Goal: Check status: Verify the current state of an ongoing process or item

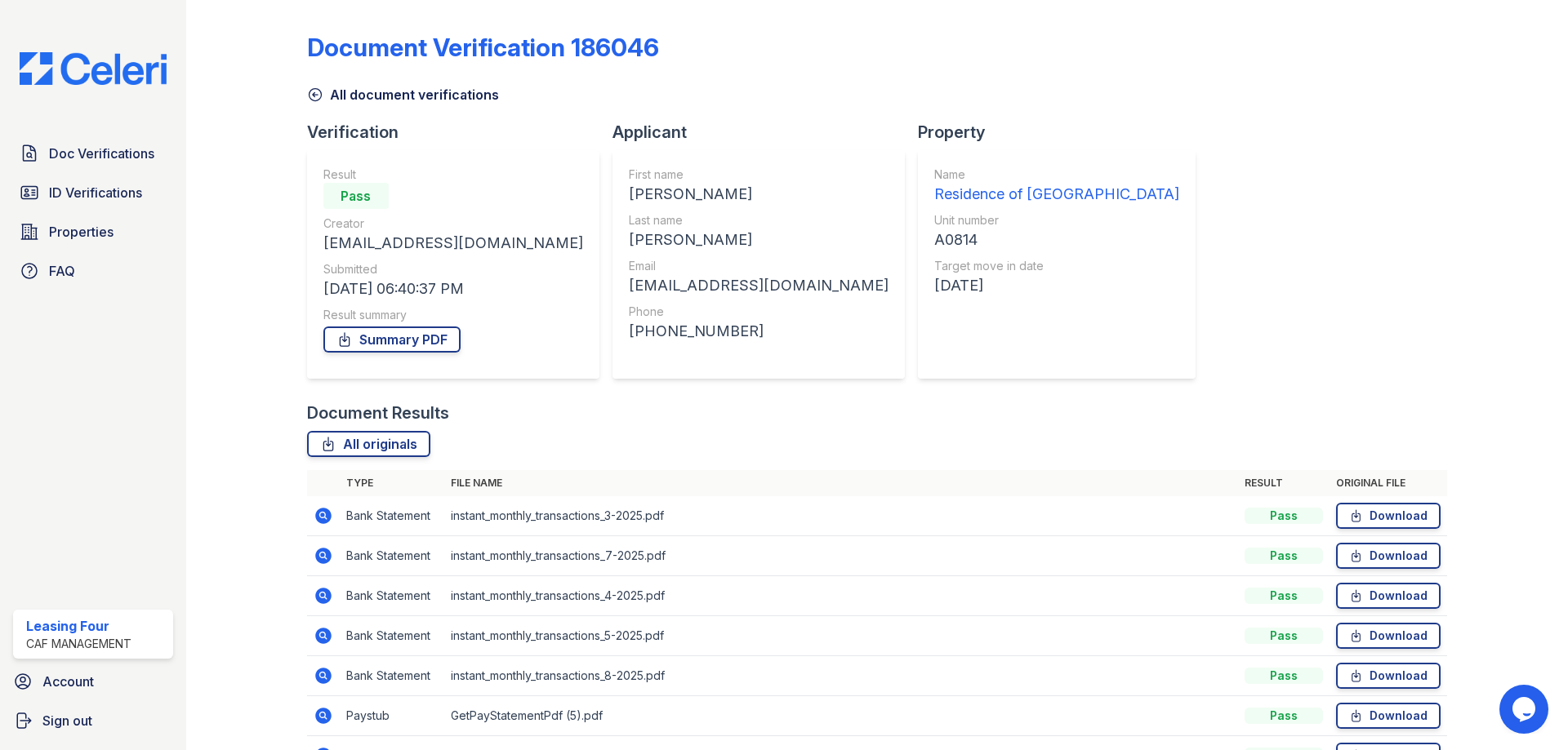
click at [92, 175] on div "Doc Verifications ID Verifications Properties FAQ" at bounding box center [93, 211] width 173 height 150
click at [94, 173] on div "Doc Verifications ID Verifications Properties FAQ" at bounding box center [93, 211] width 173 height 150
click at [84, 177] on link "ID Verifications" at bounding box center [93, 193] width 160 height 33
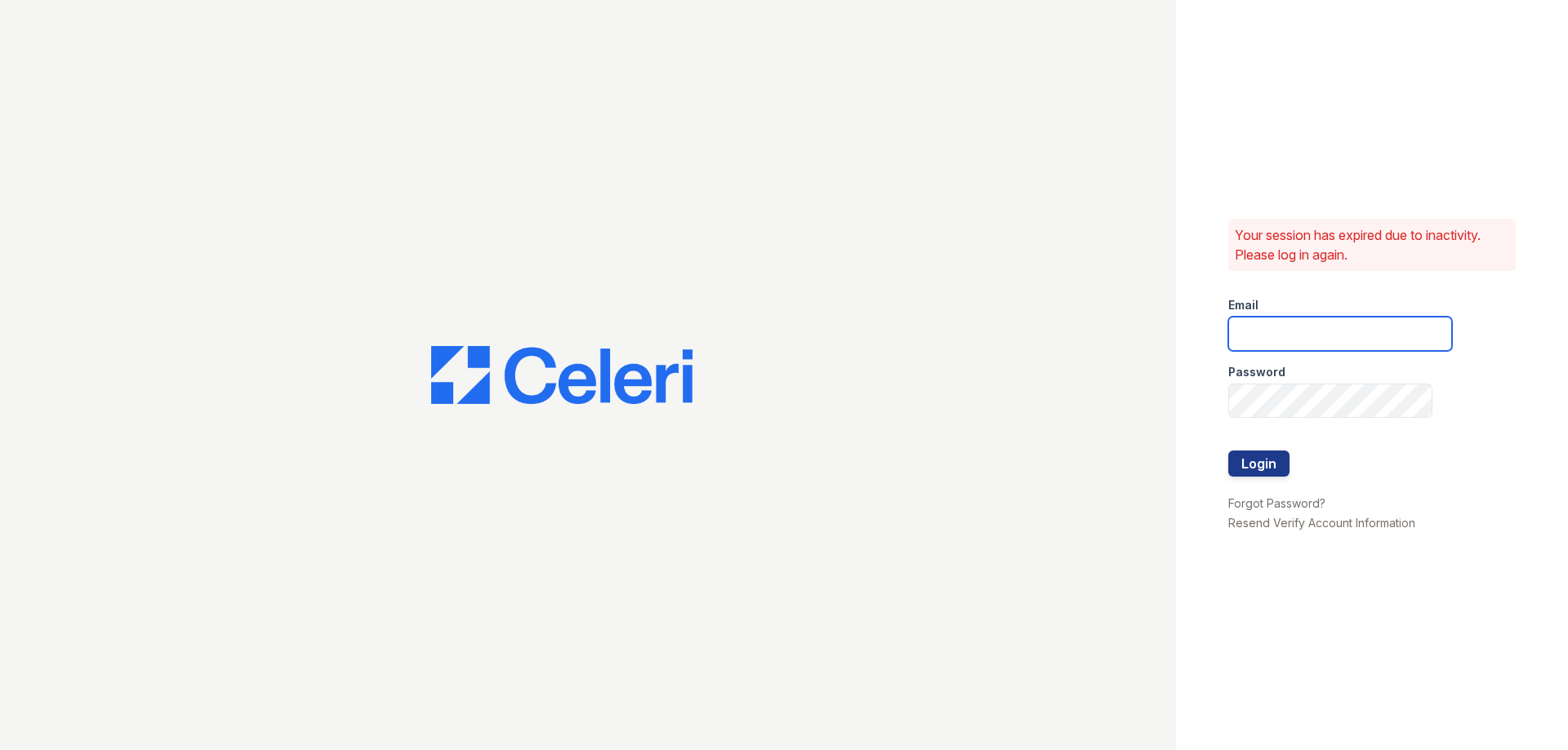
type input "residence4@cafmanagement.com"
click at [1246, 458] on button "Login" at bounding box center [1259, 464] width 62 height 26
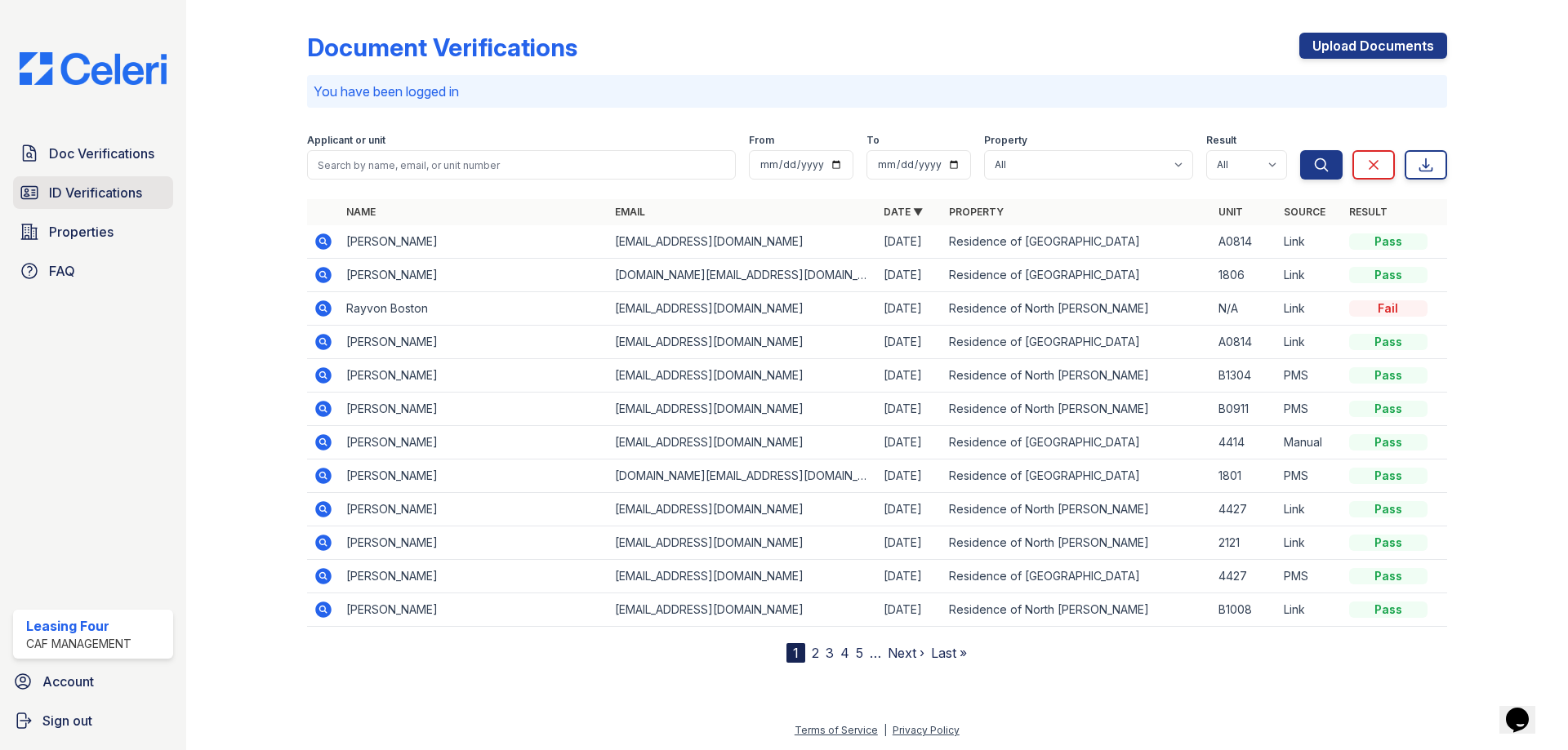
click at [132, 199] on span "ID Verifications" at bounding box center [96, 193] width 93 height 20
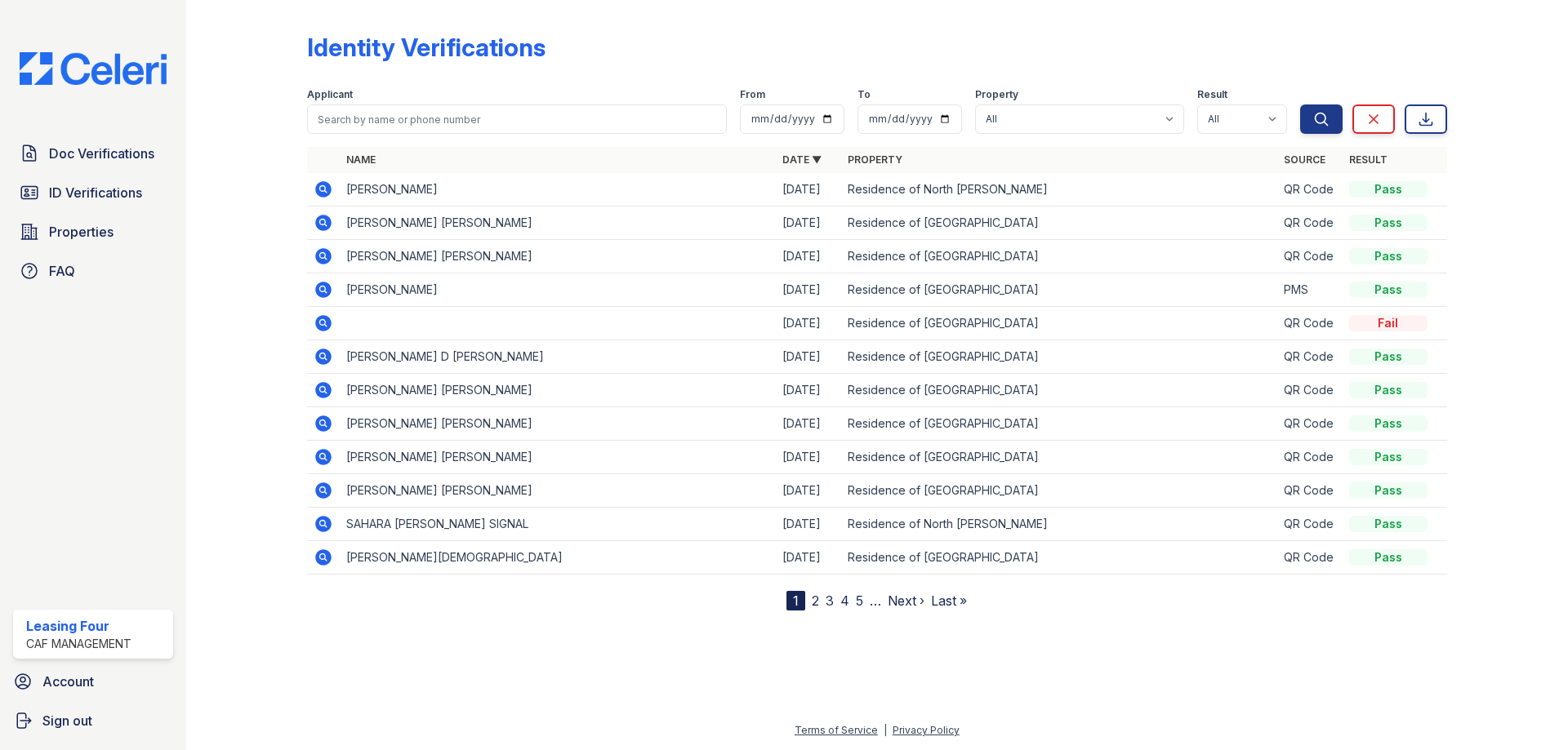
click at [319, 457] on icon at bounding box center [323, 457] width 20 height 20
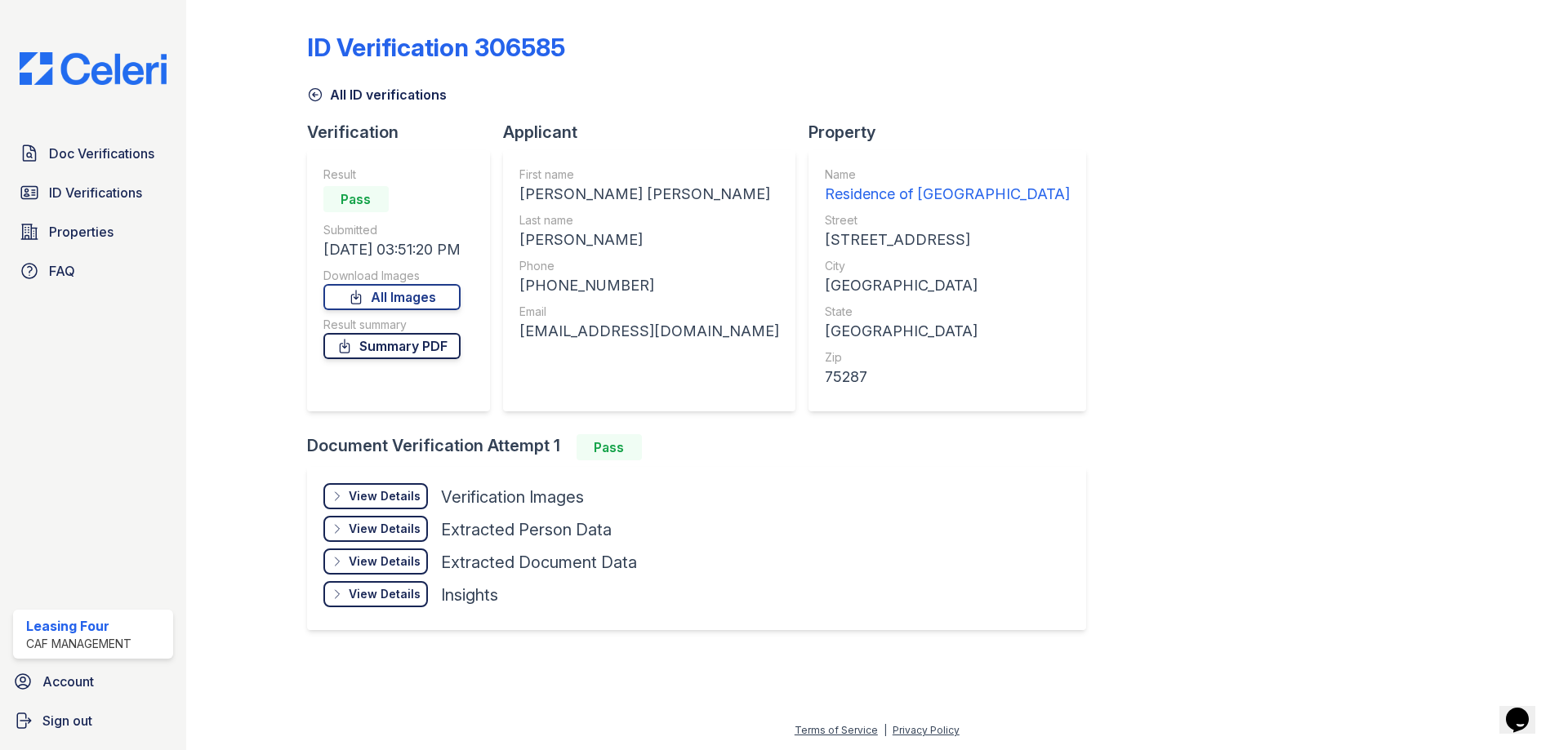
click at [378, 345] on link "Summary PDF" at bounding box center [391, 346] width 137 height 26
click at [388, 490] on div "View Details" at bounding box center [385, 497] width 72 height 16
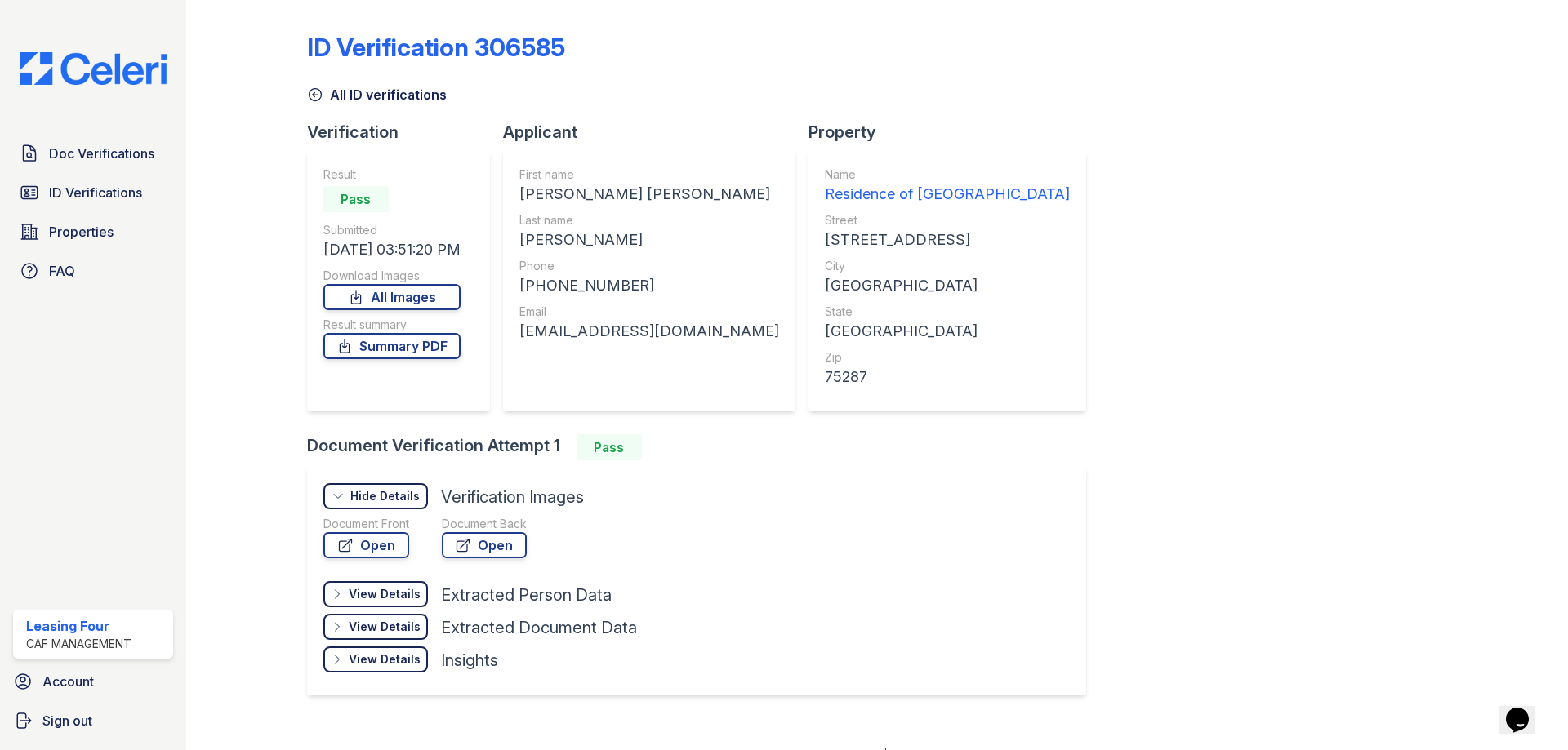
click at [388, 490] on div "Hide Details" at bounding box center [385, 497] width 70 height 16
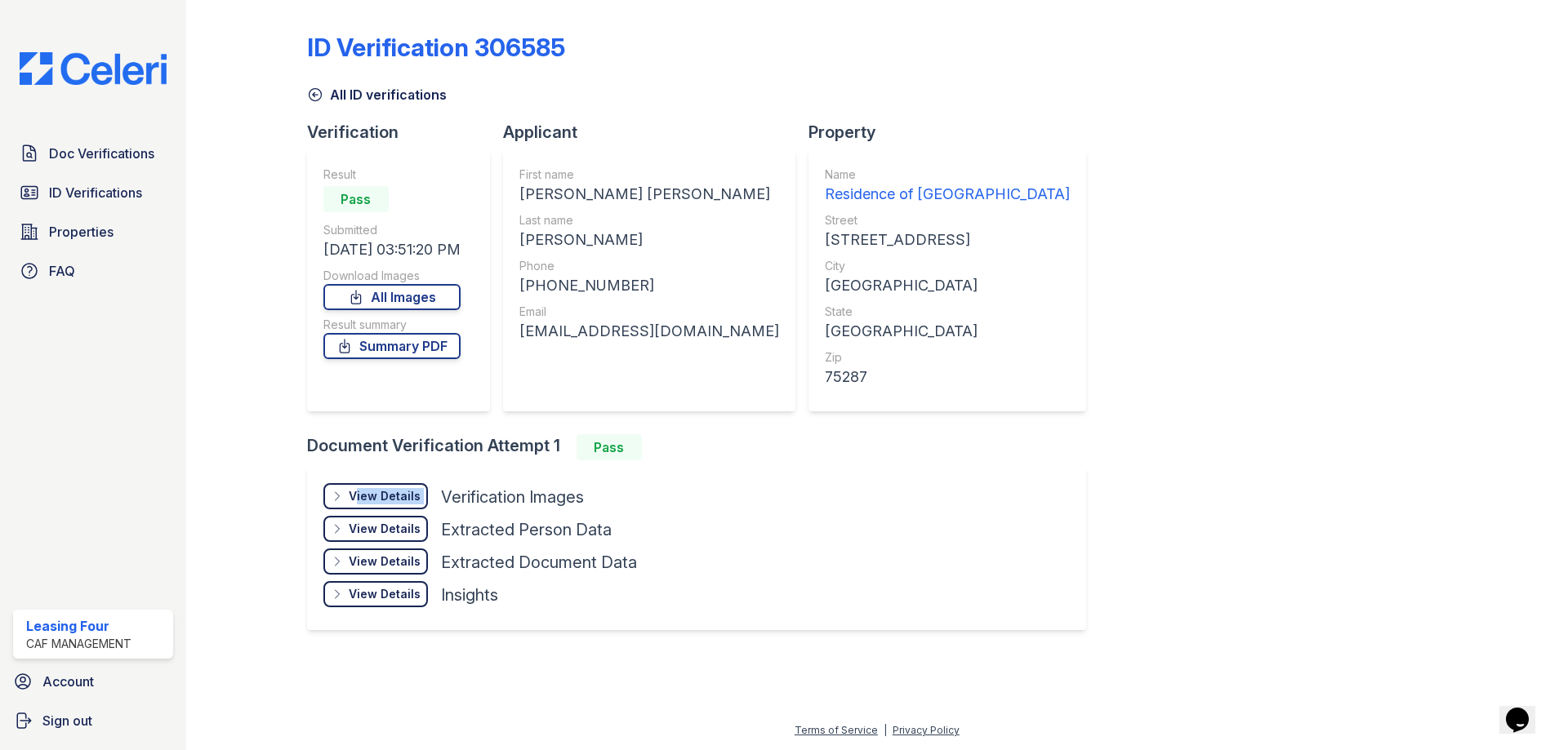
click at [388, 492] on div "View Details" at bounding box center [385, 497] width 72 height 16
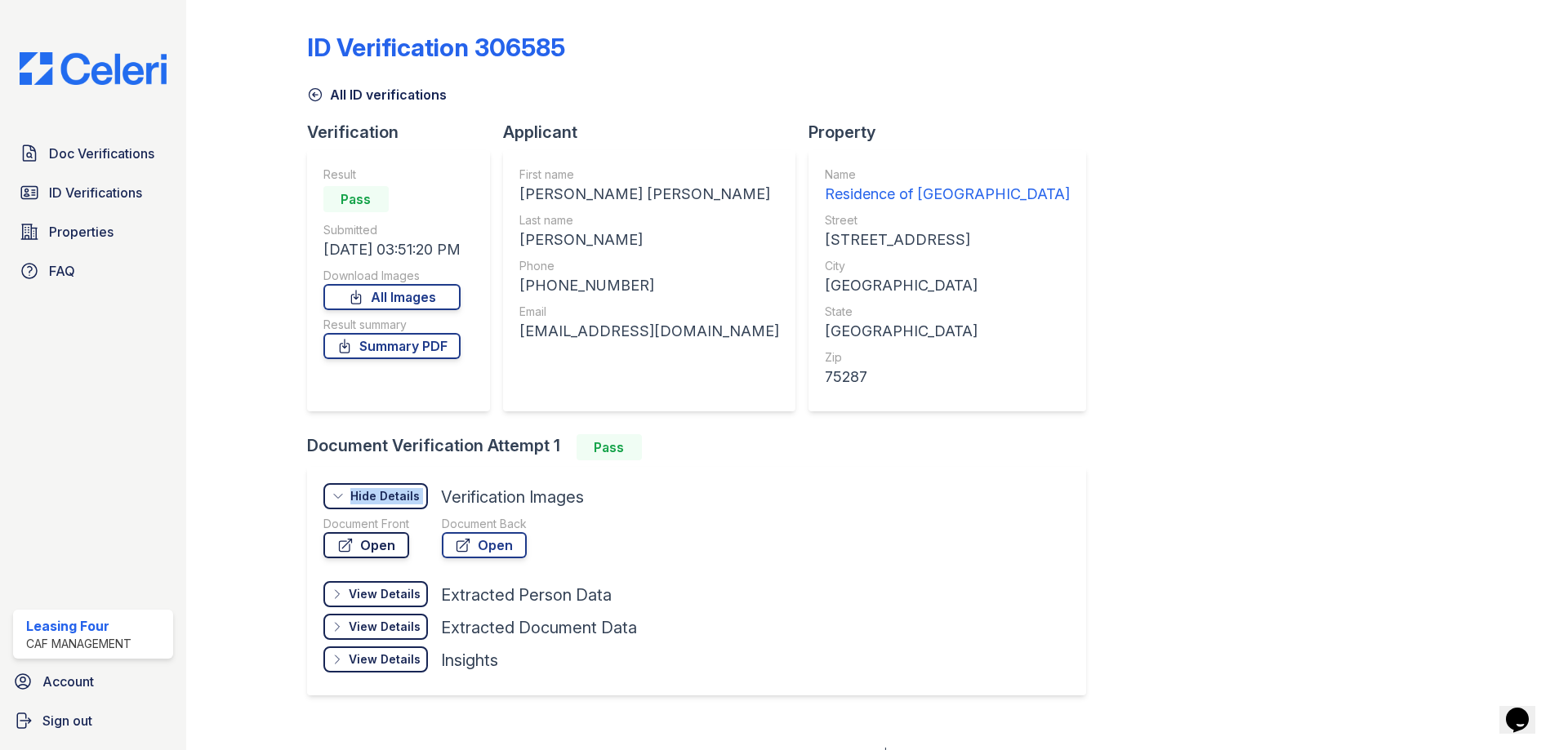
click at [394, 536] on link "Open" at bounding box center [366, 545] width 86 height 26
click at [125, 175] on div "Doc Verifications ID Verifications Properties FAQ" at bounding box center [93, 211] width 173 height 150
click at [121, 157] on span "Doc Verifications" at bounding box center [102, 153] width 105 height 20
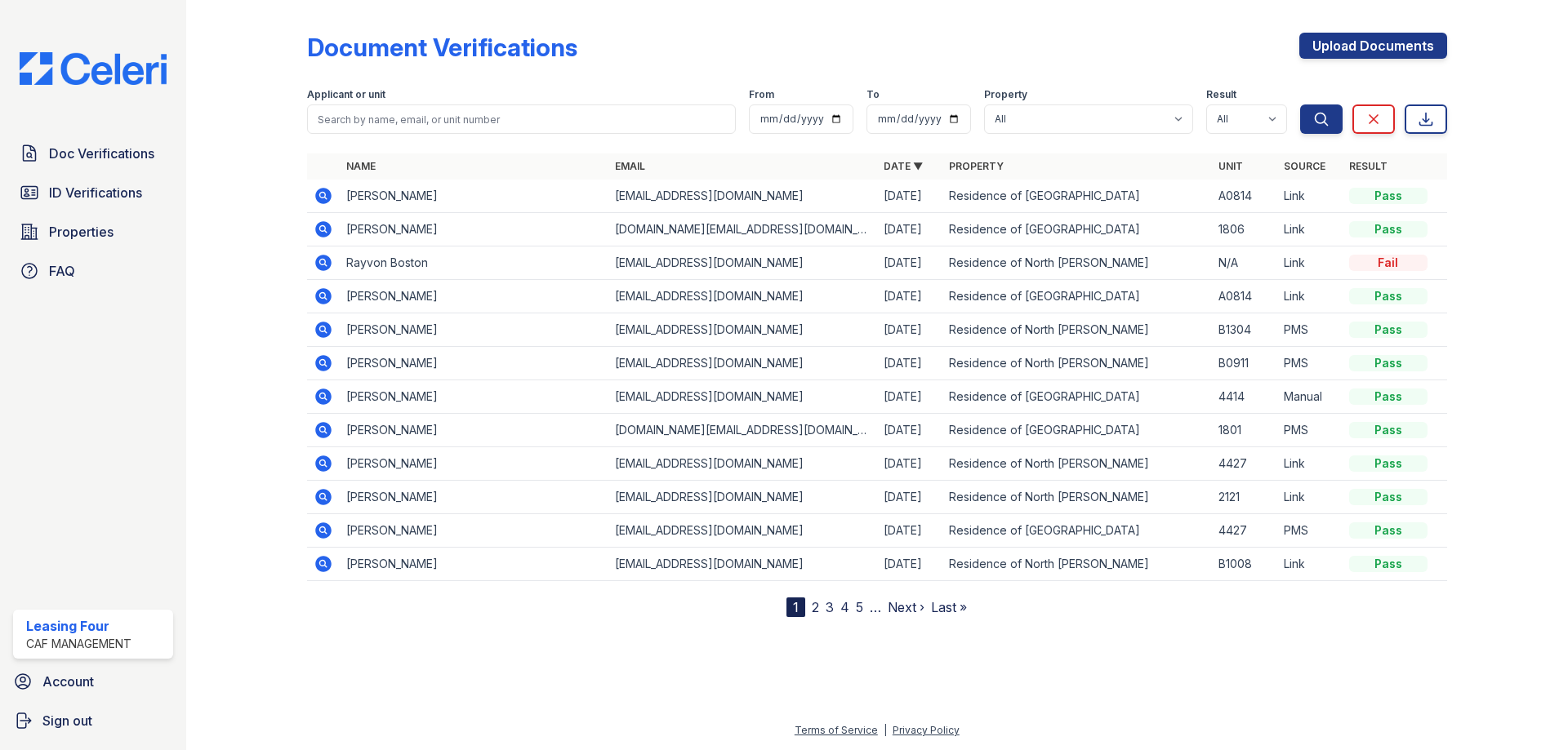
click at [318, 295] on icon at bounding box center [323, 297] width 16 height 16
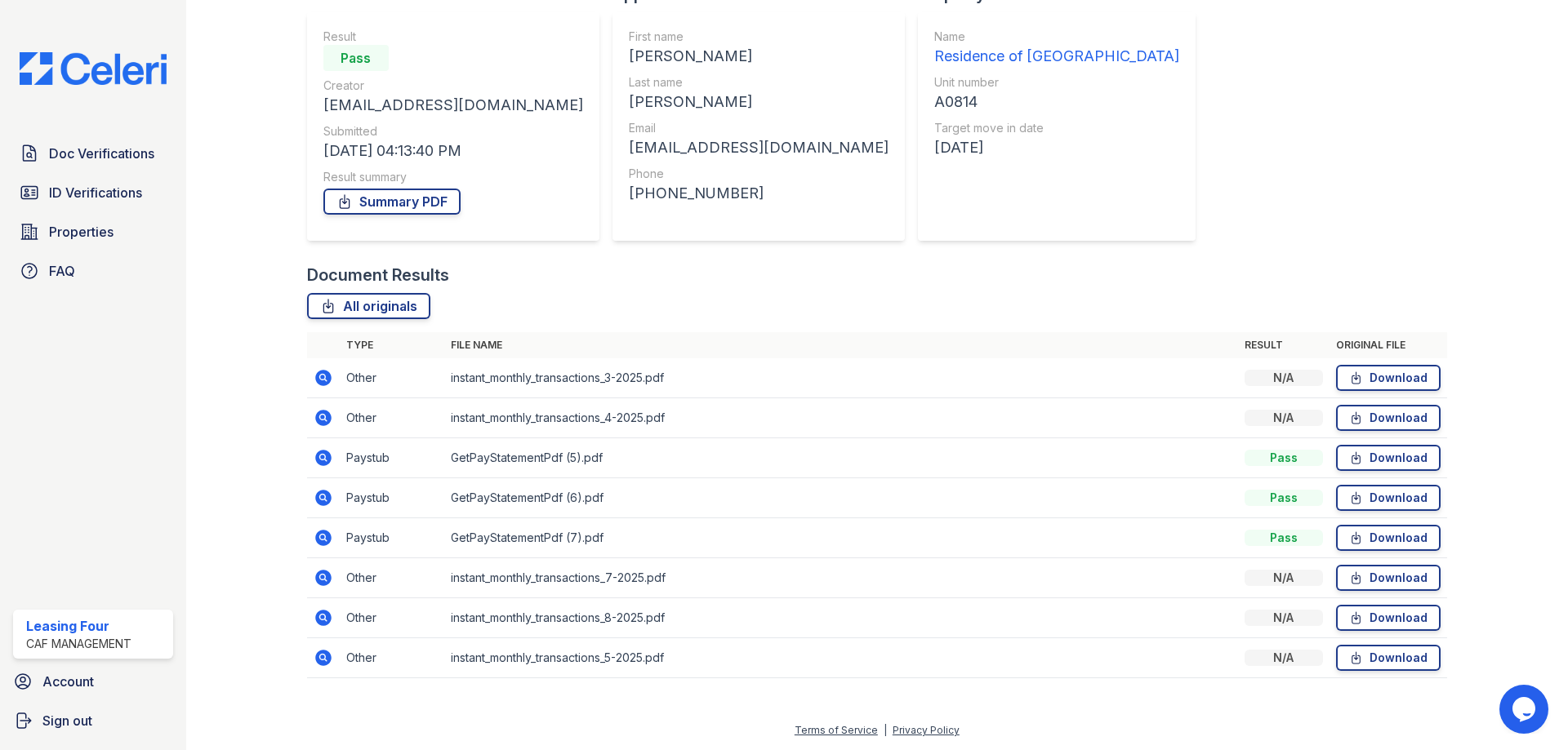
click at [322, 463] on icon at bounding box center [323, 458] width 16 height 16
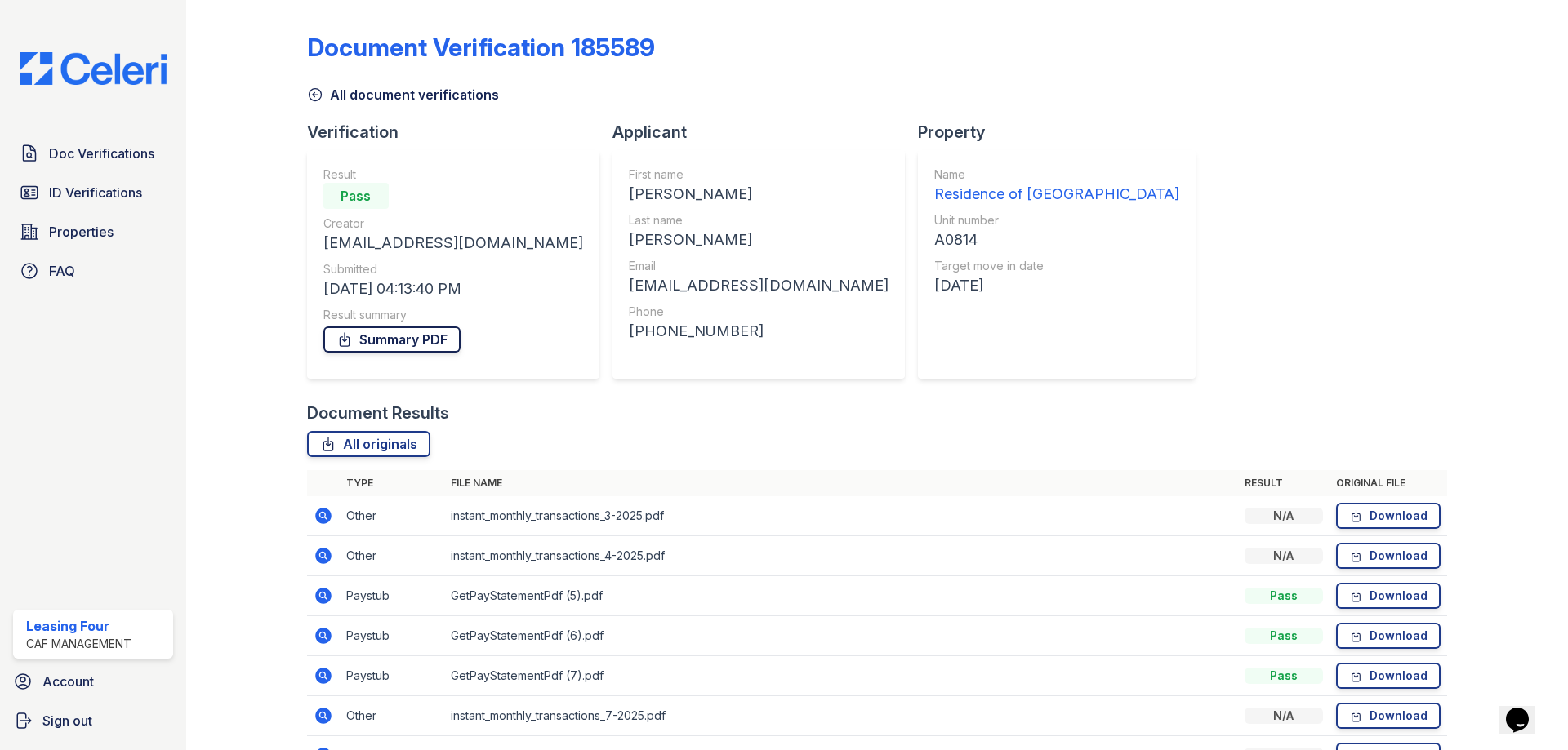
click at [382, 345] on link "Summary PDF" at bounding box center [391, 339] width 137 height 26
click at [372, 437] on link "All originals" at bounding box center [369, 444] width 123 height 26
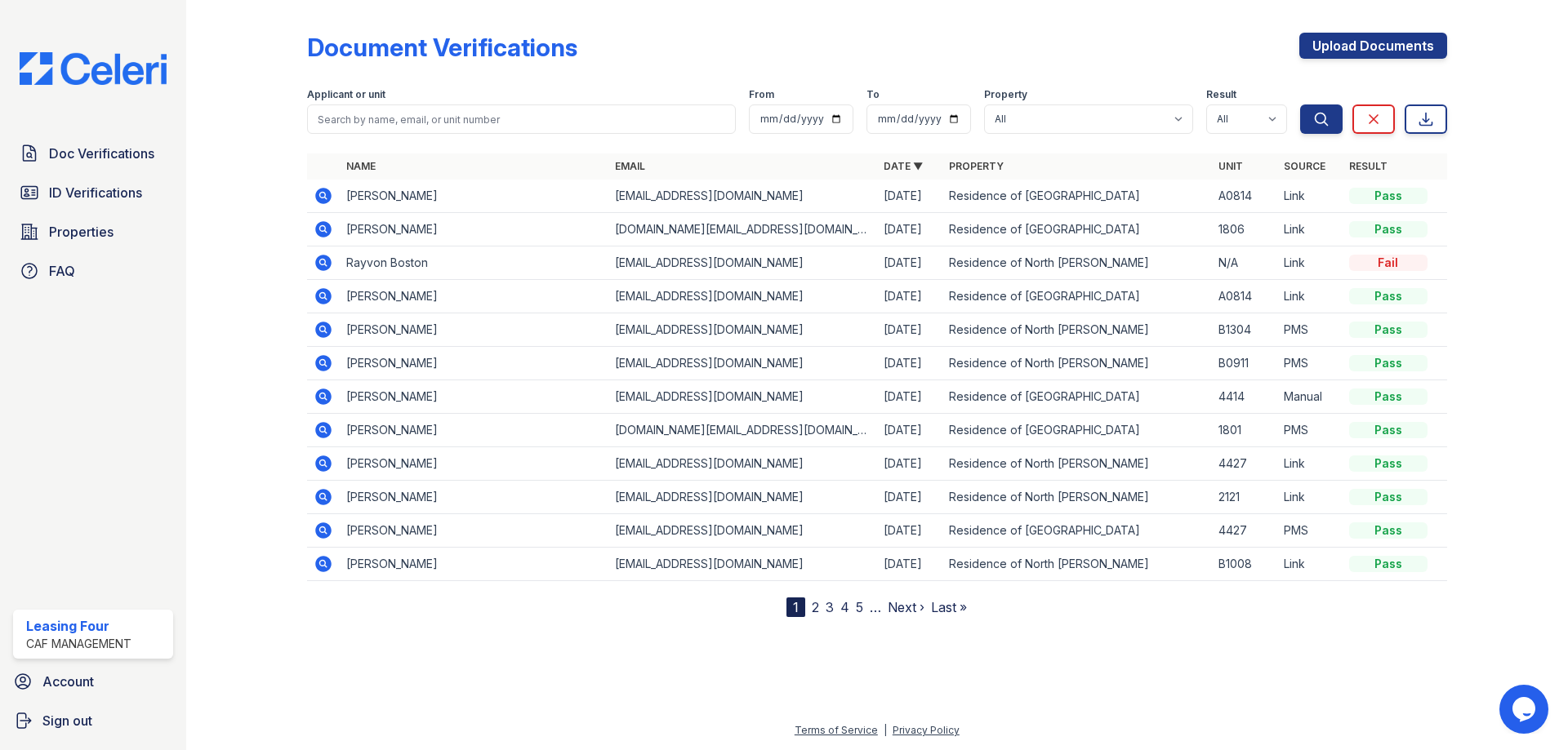
click at [326, 298] on icon at bounding box center [323, 297] width 16 height 16
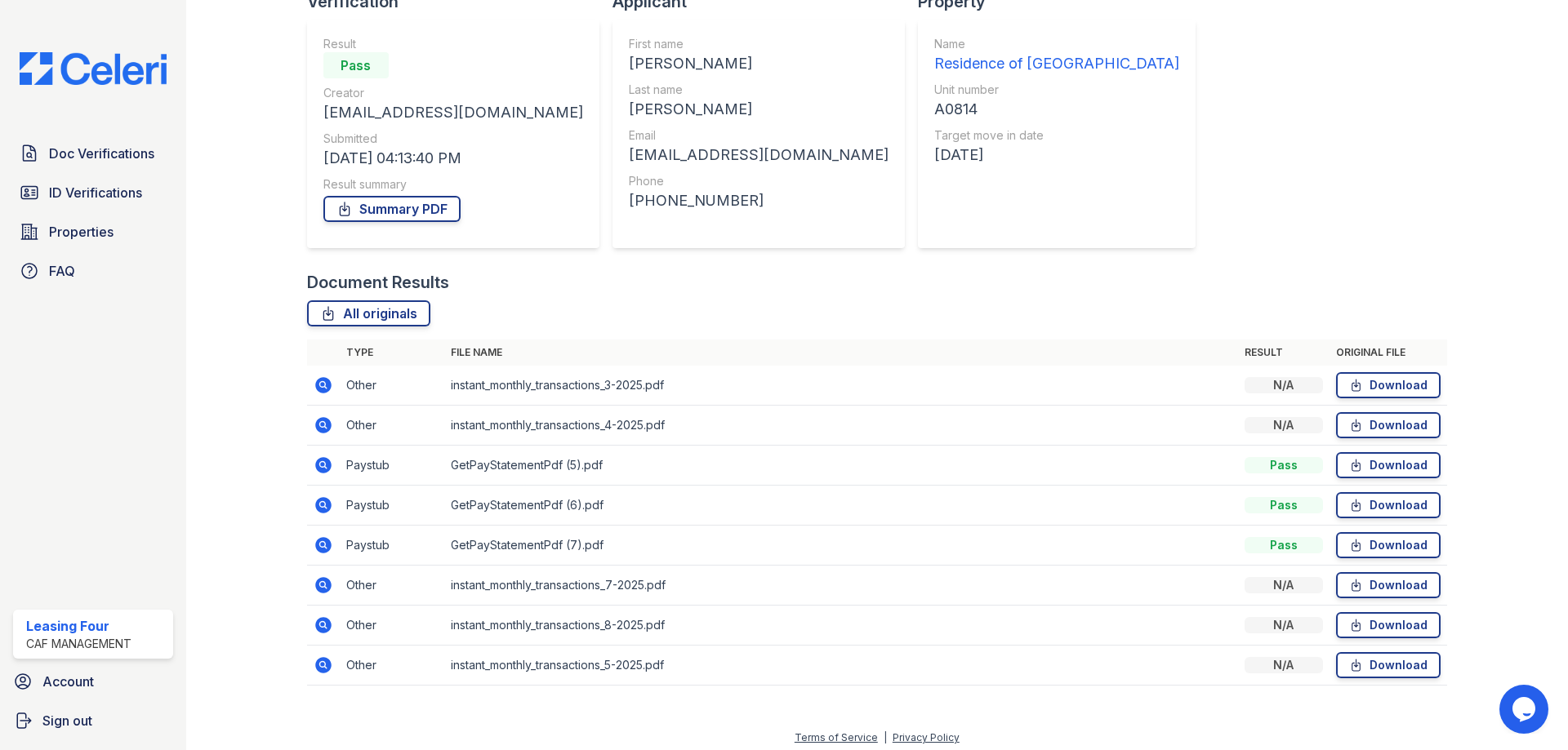
scroll to position [138, 0]
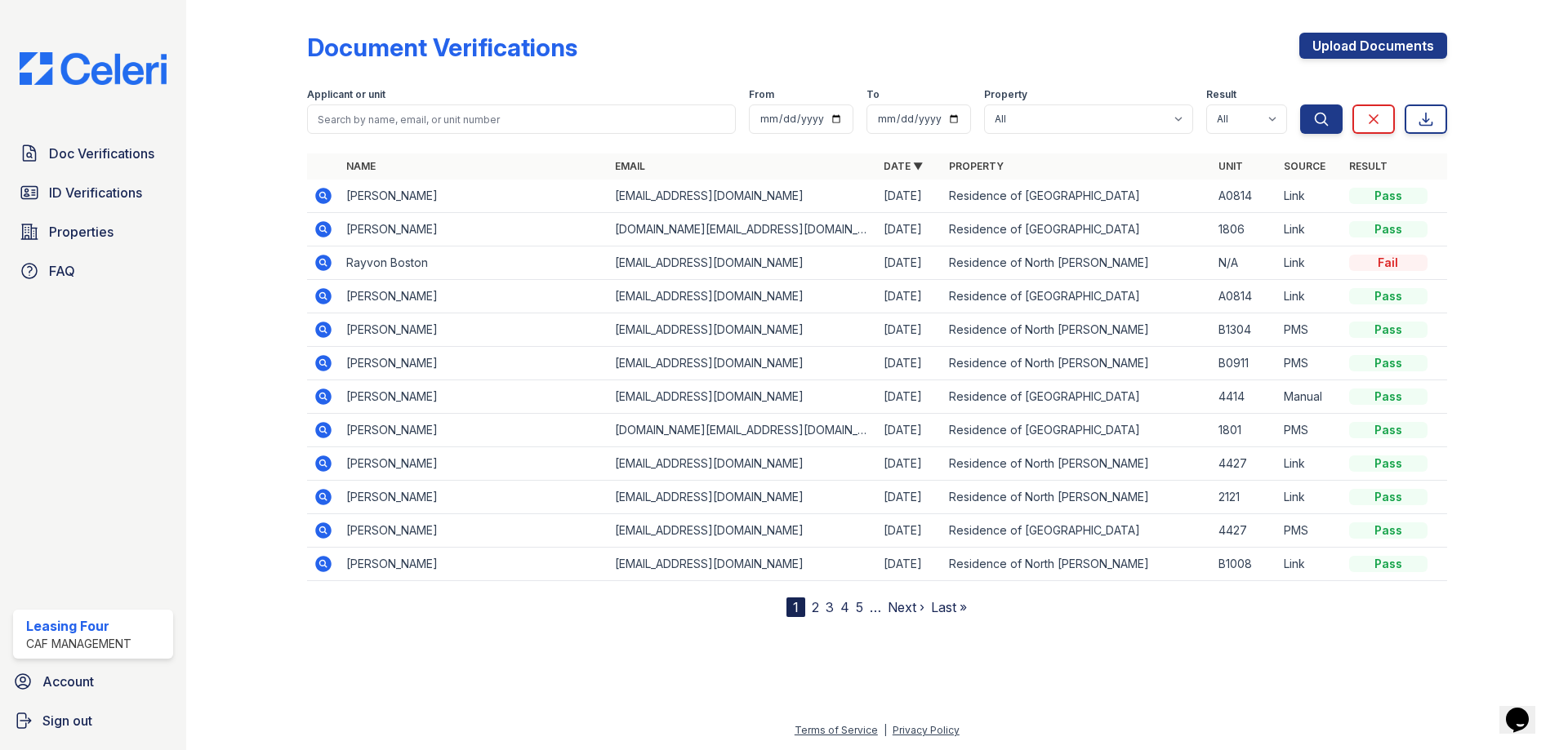
click at [323, 197] on icon at bounding box center [321, 194] width 4 height 4
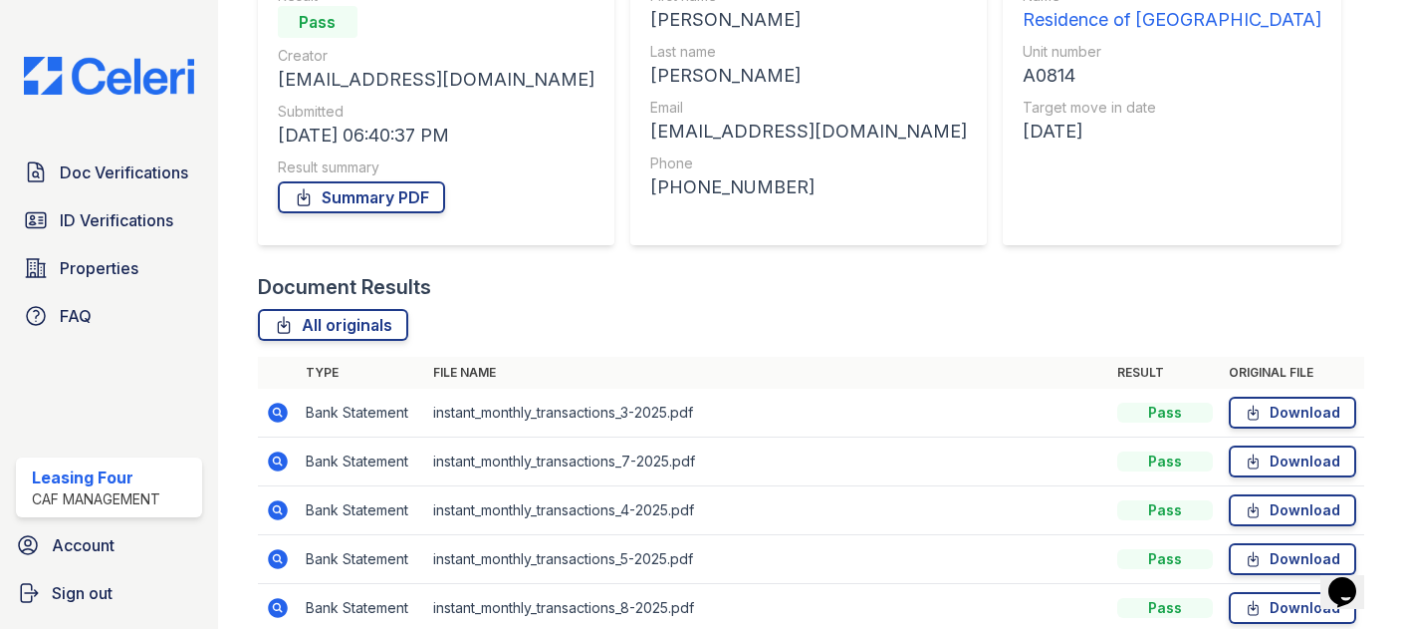
scroll to position [504, 0]
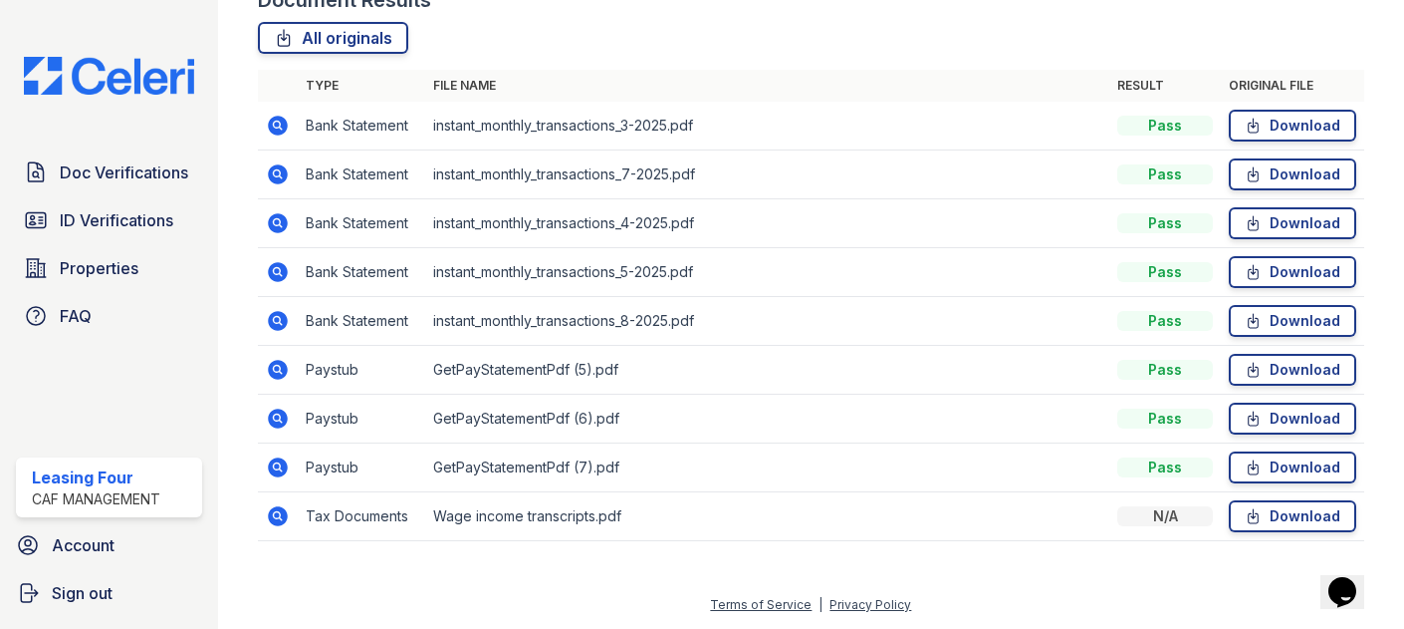
click at [281, 469] on icon at bounding box center [278, 467] width 20 height 20
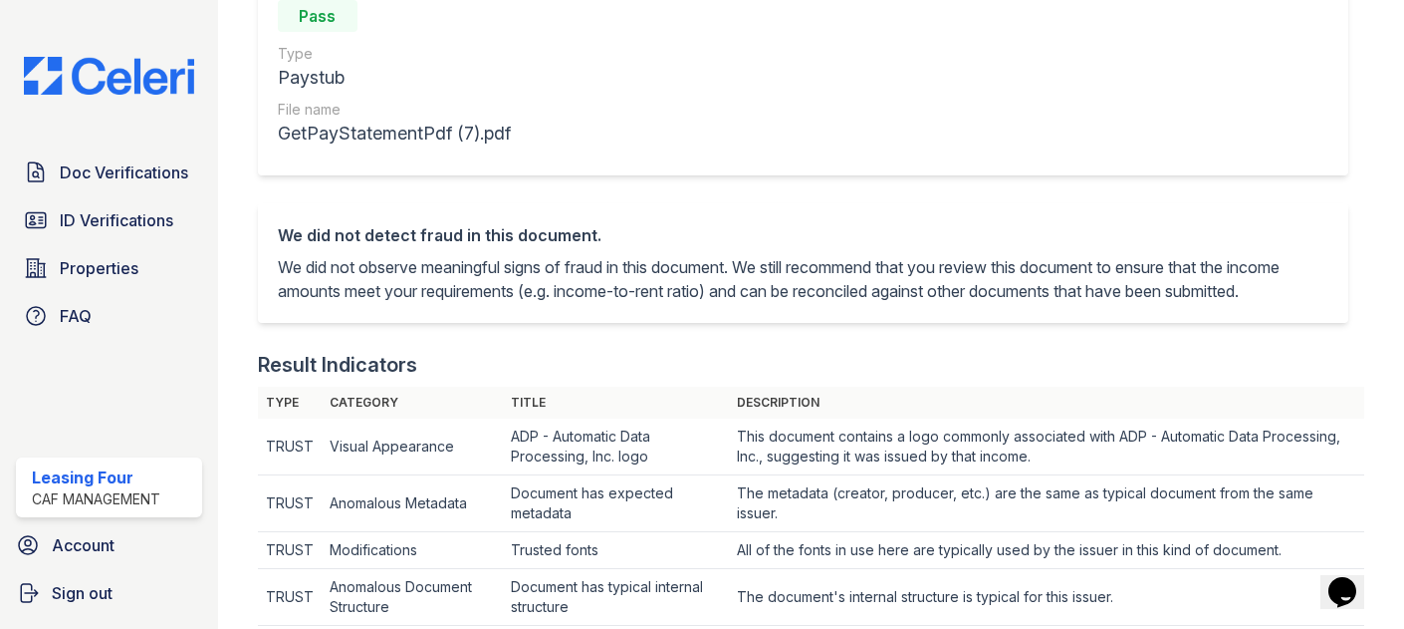
scroll to position [75, 0]
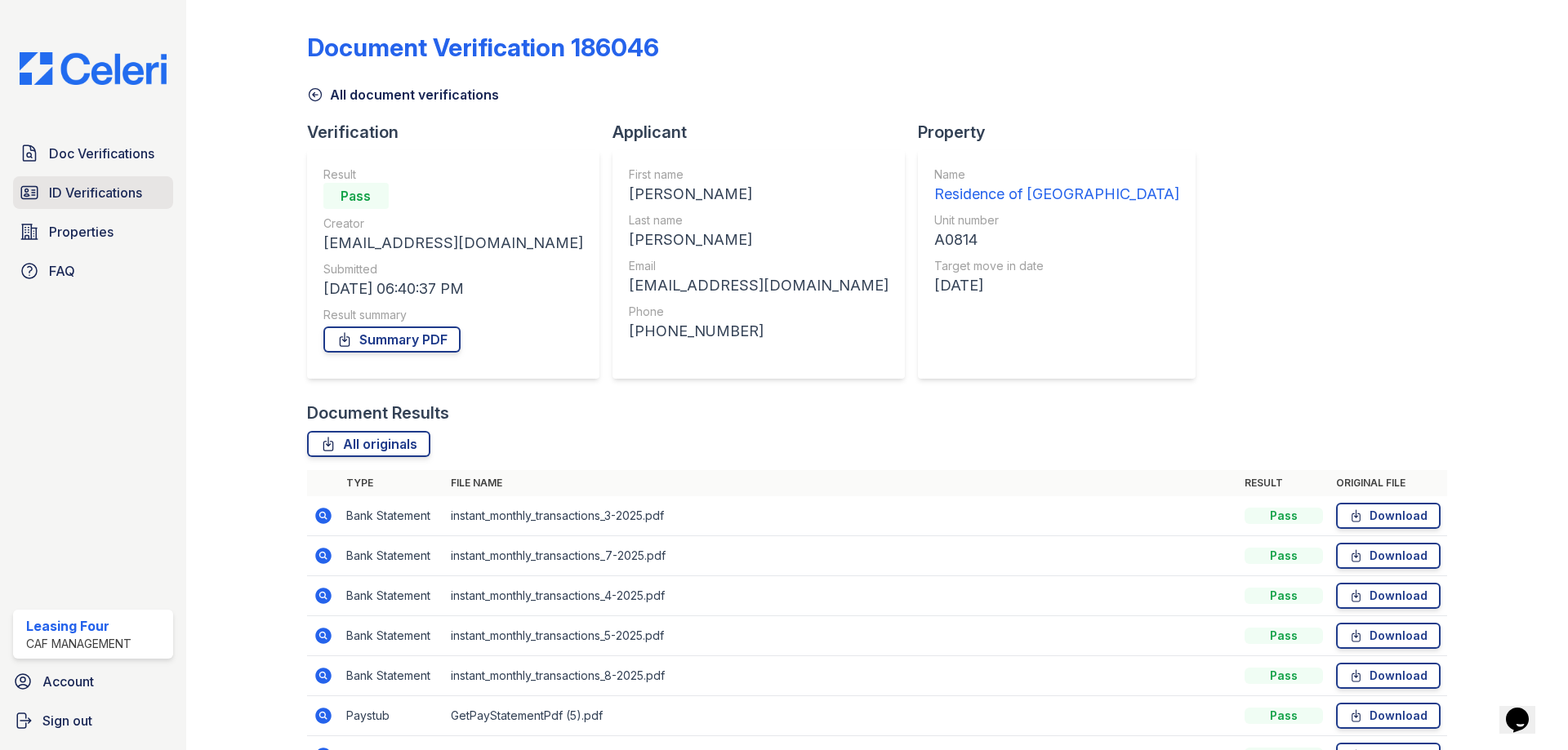
click at [125, 192] on span "ID Verifications" at bounding box center [96, 193] width 93 height 20
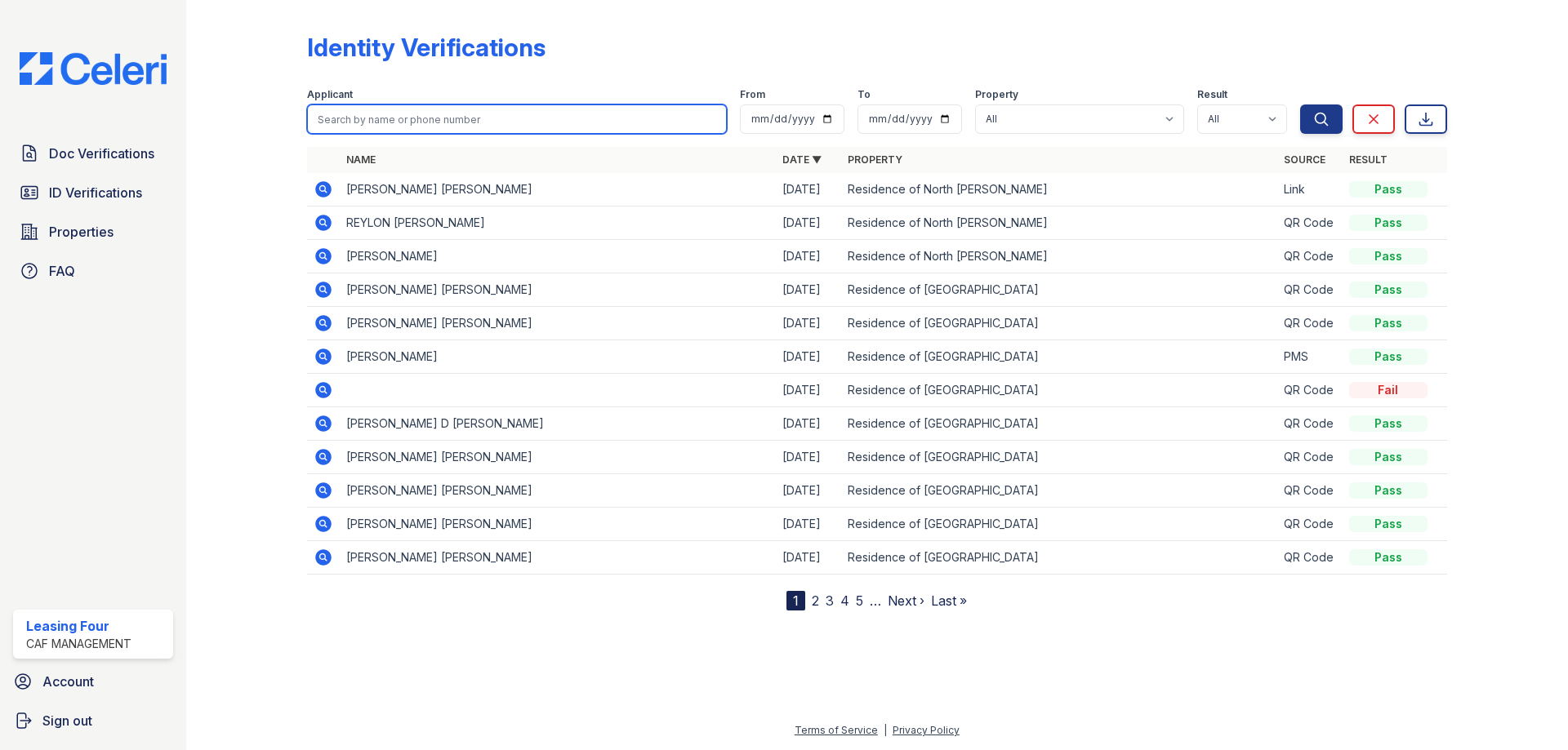
click at [404, 127] on input "search" at bounding box center [517, 119] width 420 height 30
type input "nickola"
click at [1151, 104] on button "Search" at bounding box center [1322, 119] width 43 height 30
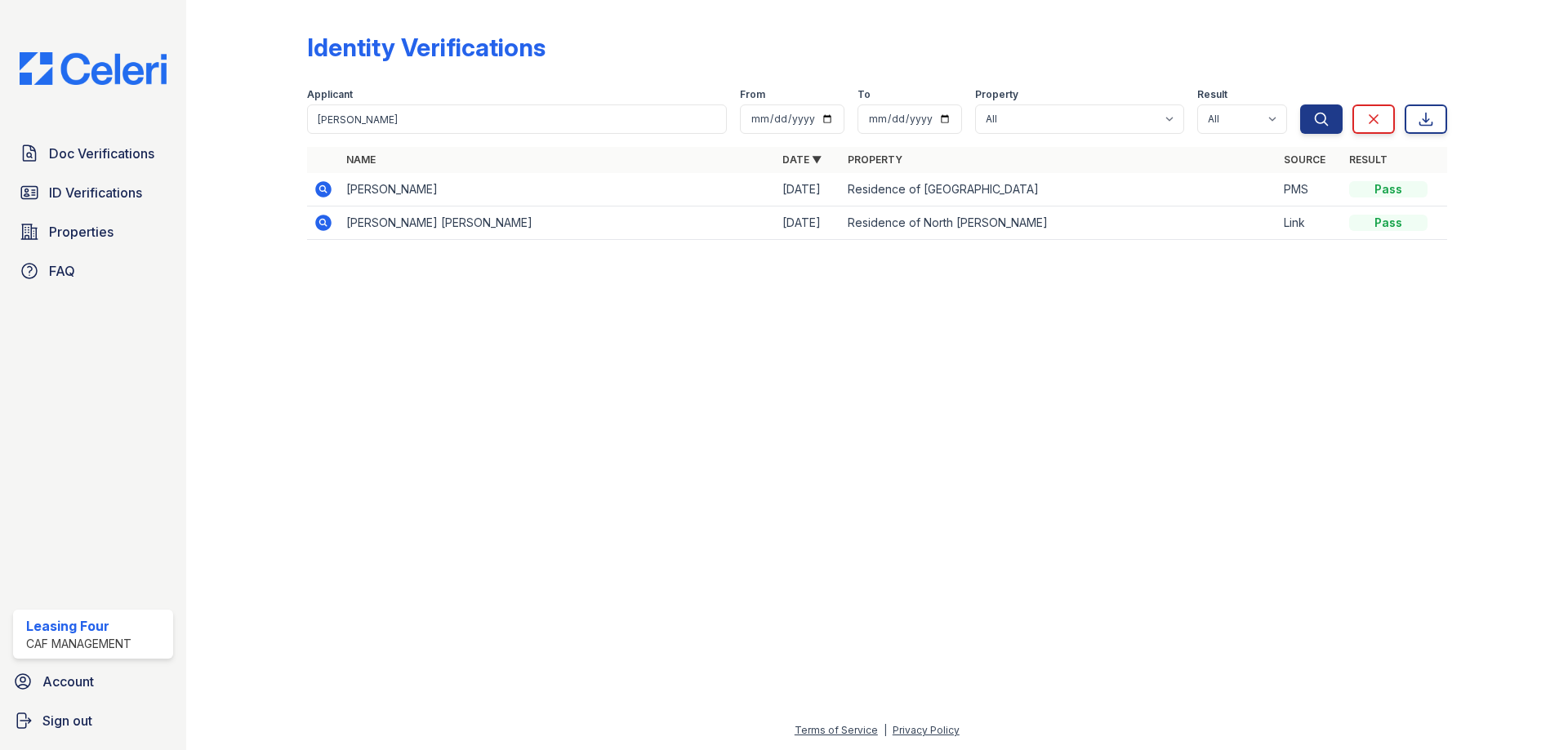
click at [330, 190] on icon at bounding box center [323, 189] width 16 height 16
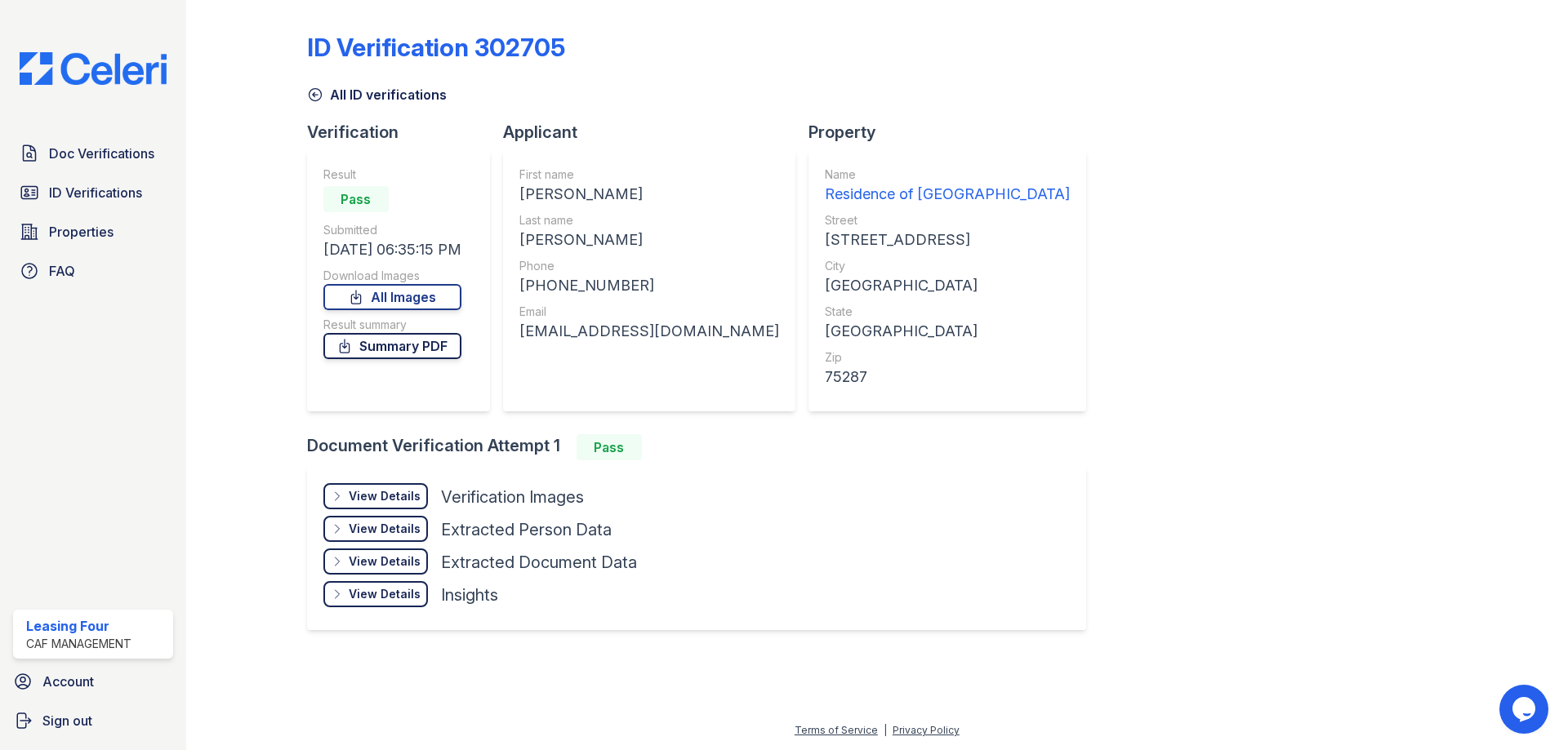
click at [416, 340] on link "Summary PDF" at bounding box center [392, 346] width 138 height 26
click at [394, 469] on div "View Details Details Hide Details Details Verification Images Face Open Documen…" at bounding box center [697, 548] width 779 height 163
click at [386, 488] on div "View Details Details" at bounding box center [375, 497] width 104 height 26
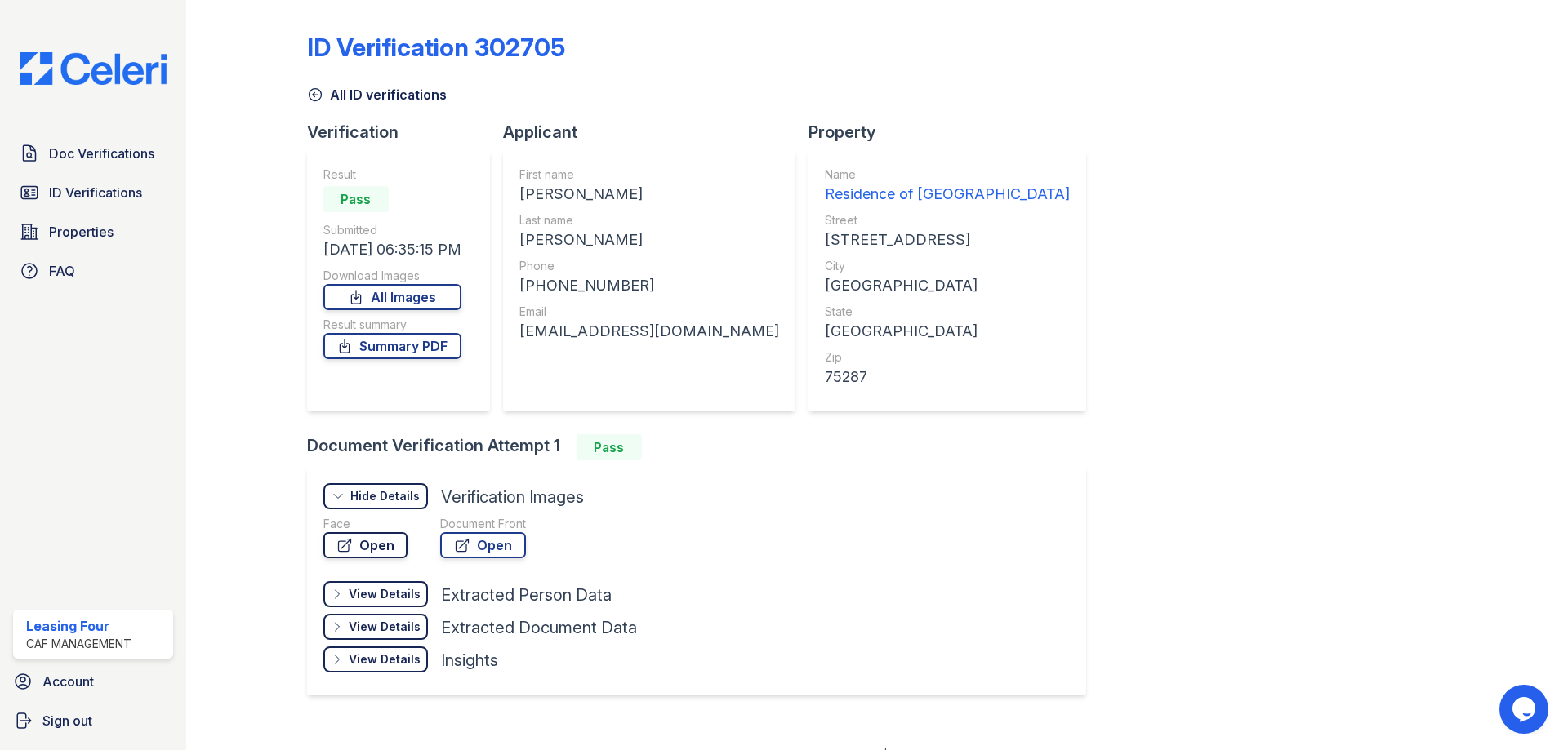
click at [381, 545] on link "Open" at bounding box center [365, 545] width 84 height 26
click at [486, 541] on link "Open" at bounding box center [483, 545] width 86 height 26
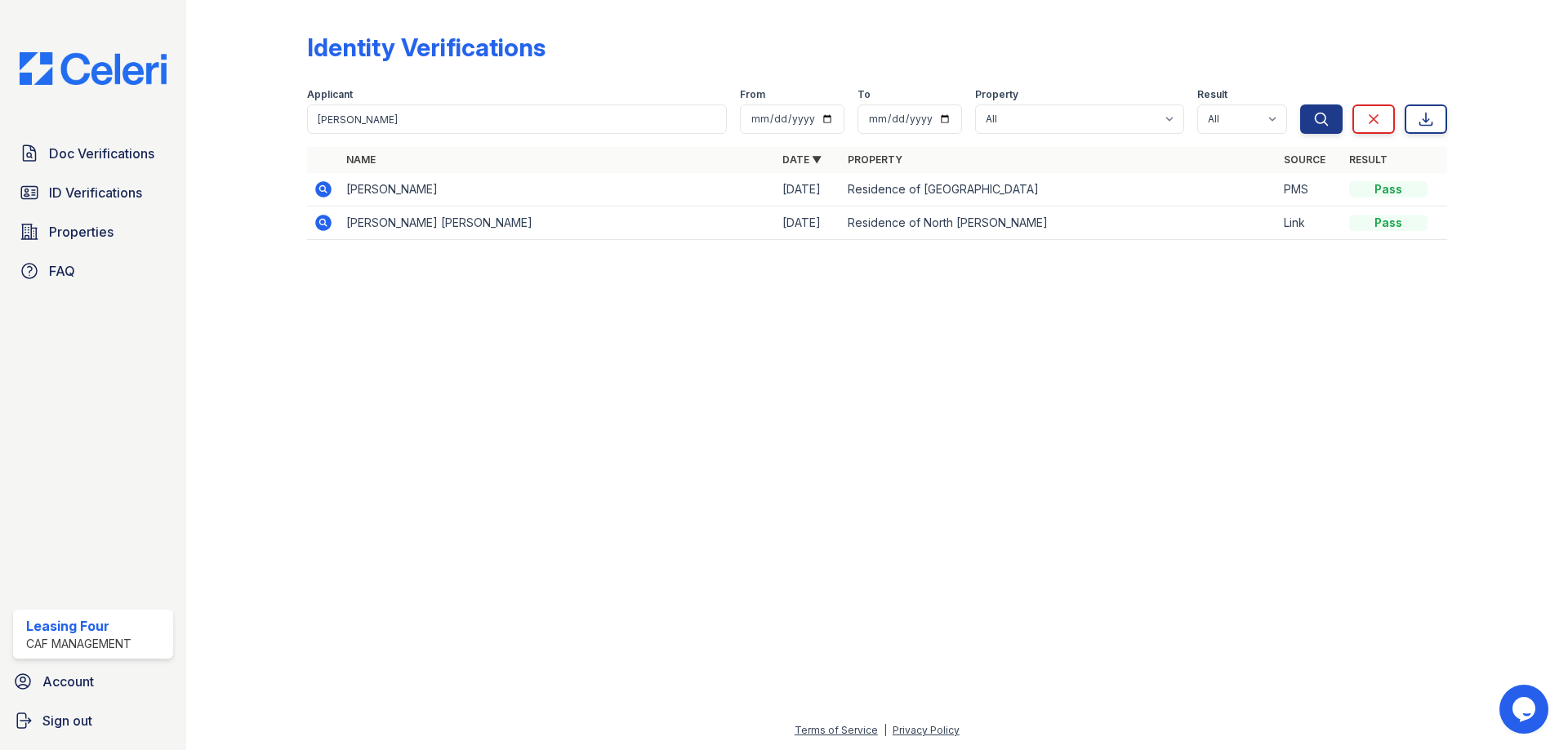
click at [321, 225] on icon at bounding box center [323, 223] width 16 height 16
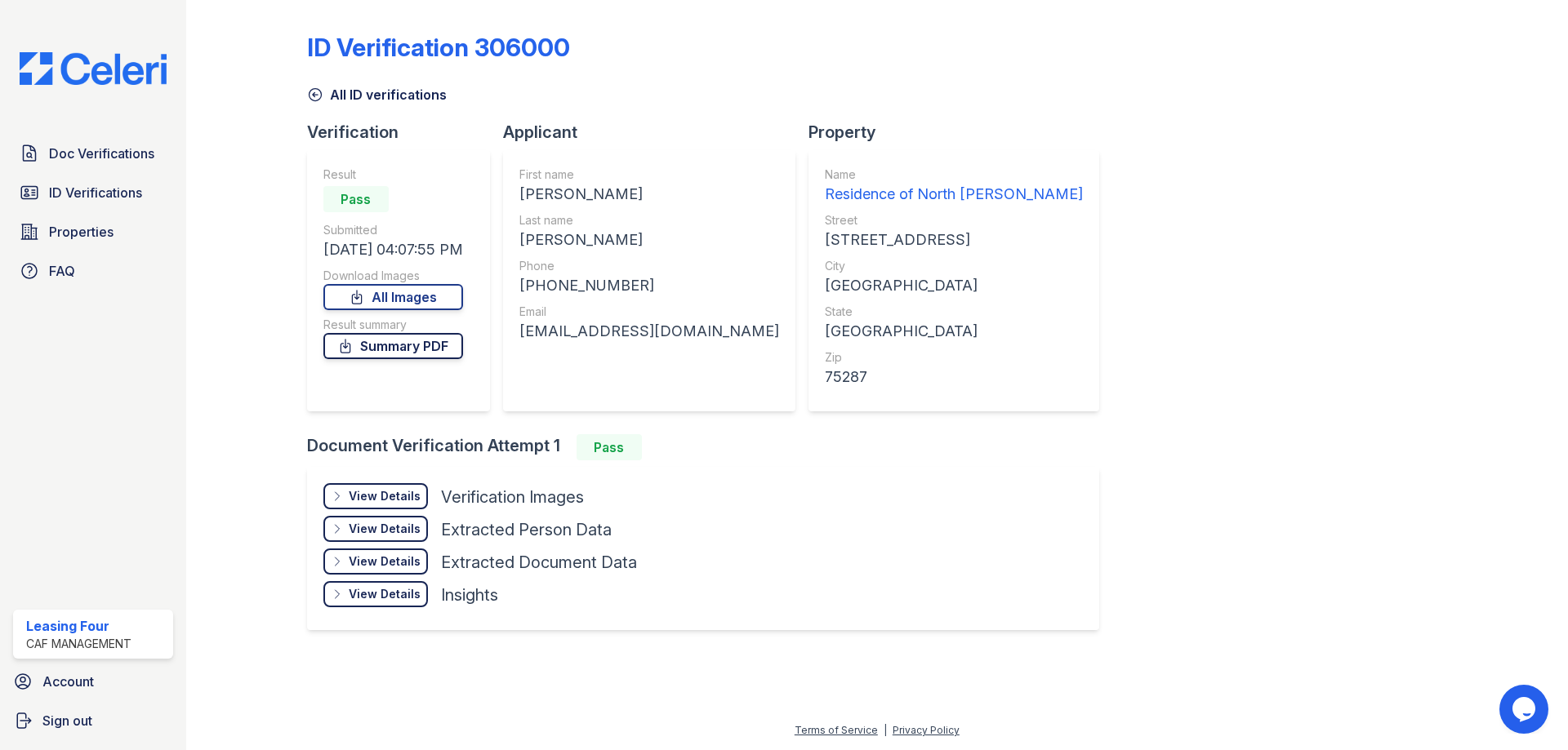
click at [413, 351] on link "Summary PDF" at bounding box center [393, 346] width 139 height 26
click at [369, 489] on div "View Details" at bounding box center [385, 497] width 72 height 16
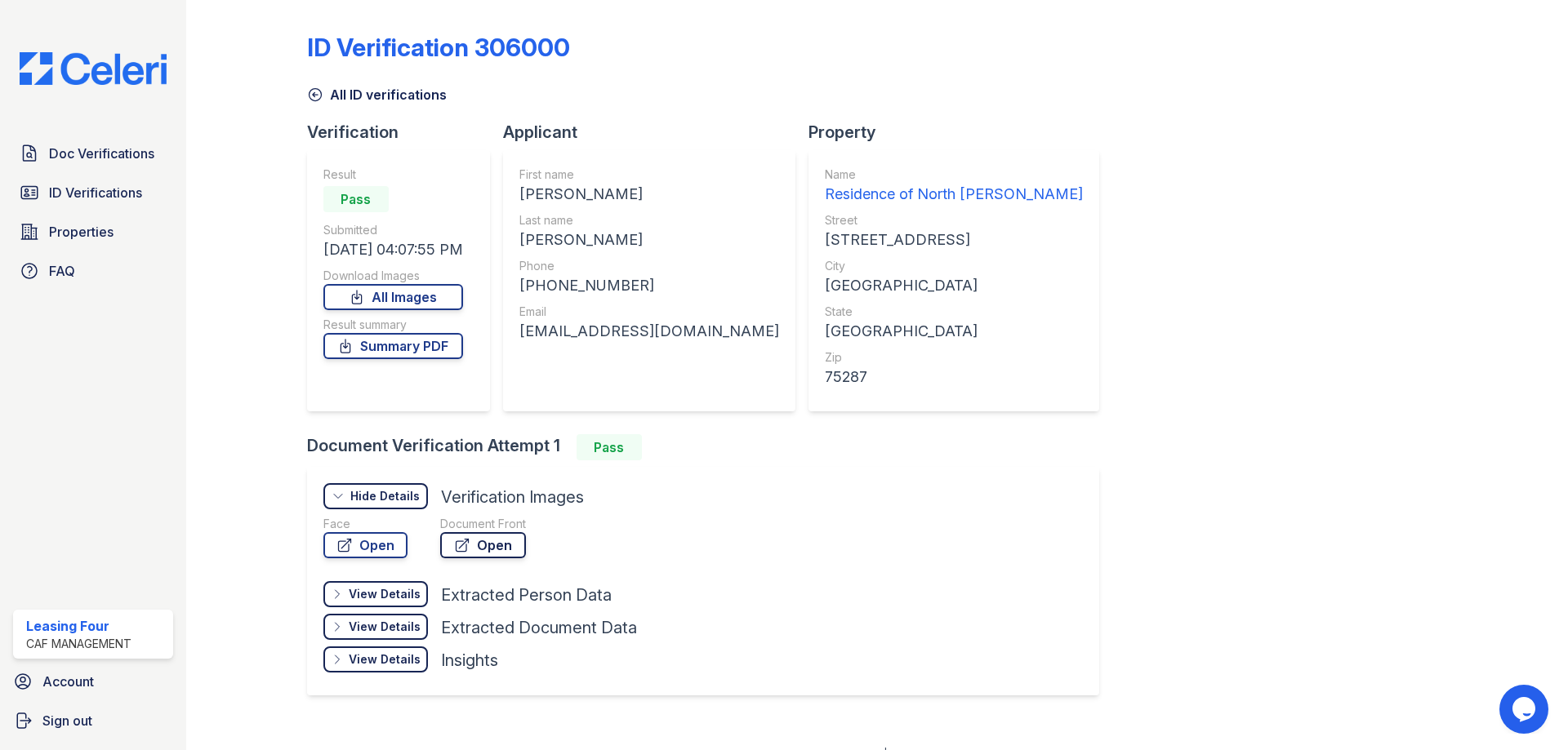
click at [449, 544] on link "Open" at bounding box center [483, 545] width 86 height 26
